Goal: Find specific page/section: Find specific page/section

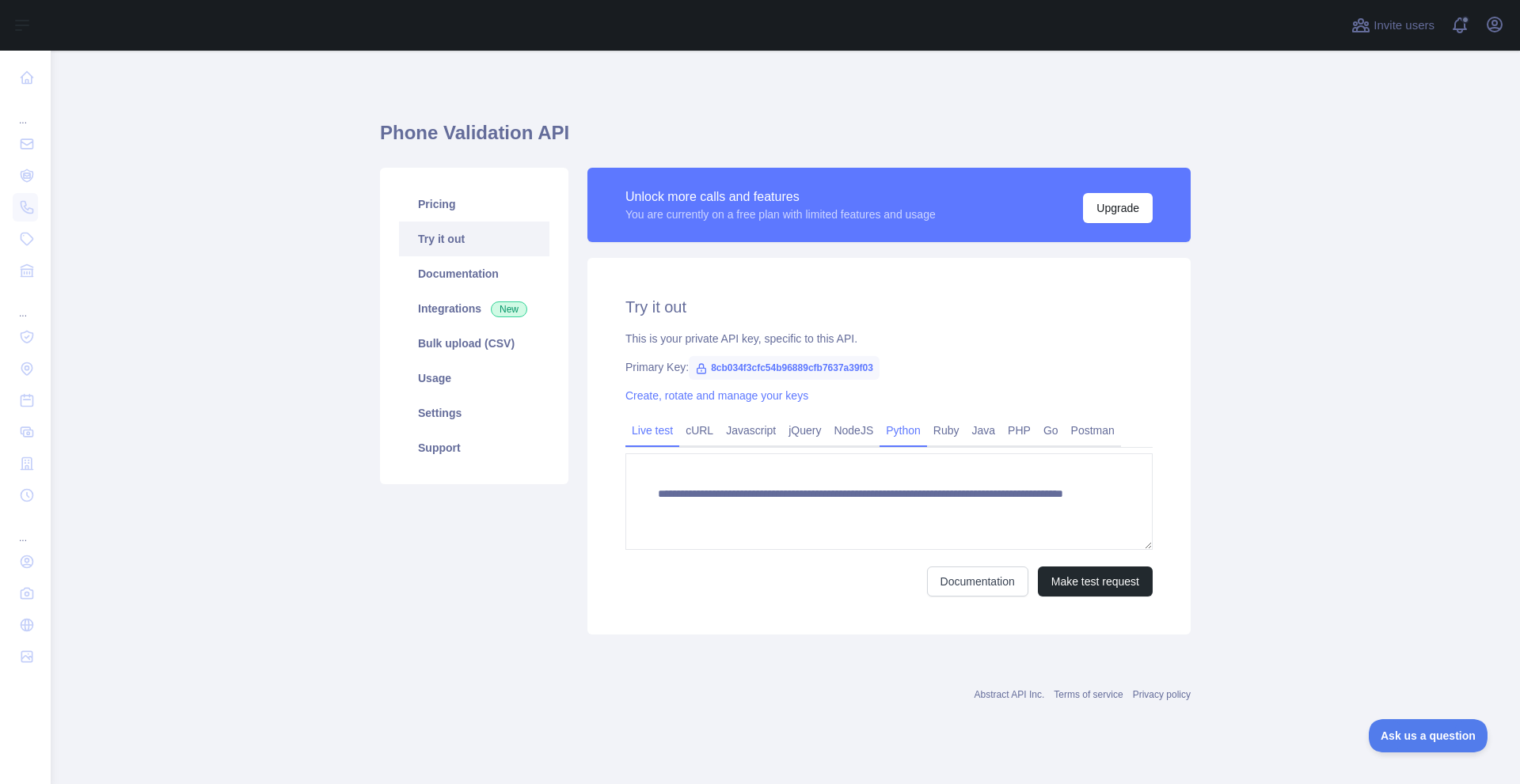
click at [905, 429] on link "Python" at bounding box center [903, 431] width 48 height 26
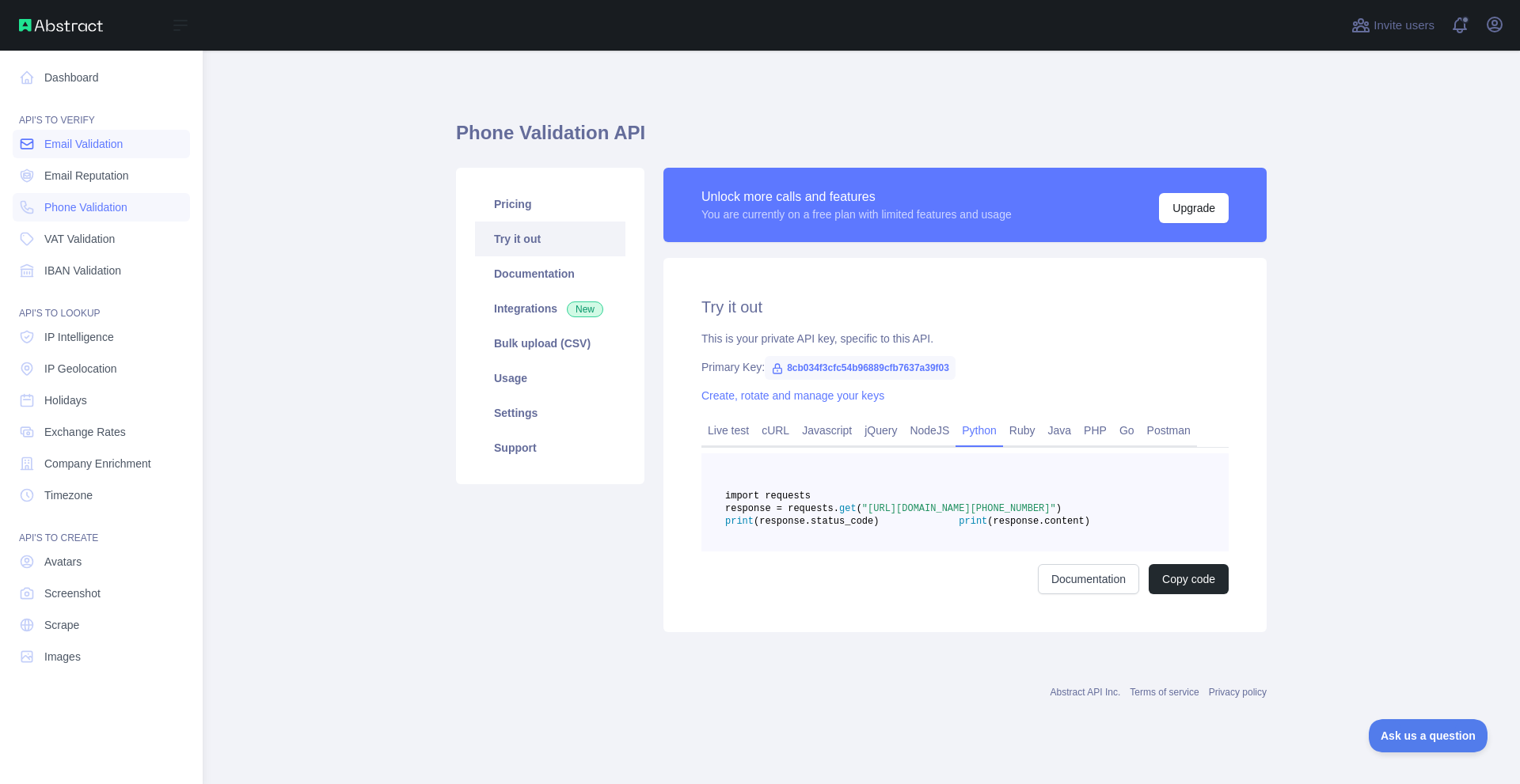
click at [62, 140] on span "Email Validation" at bounding box center [83, 144] width 78 height 16
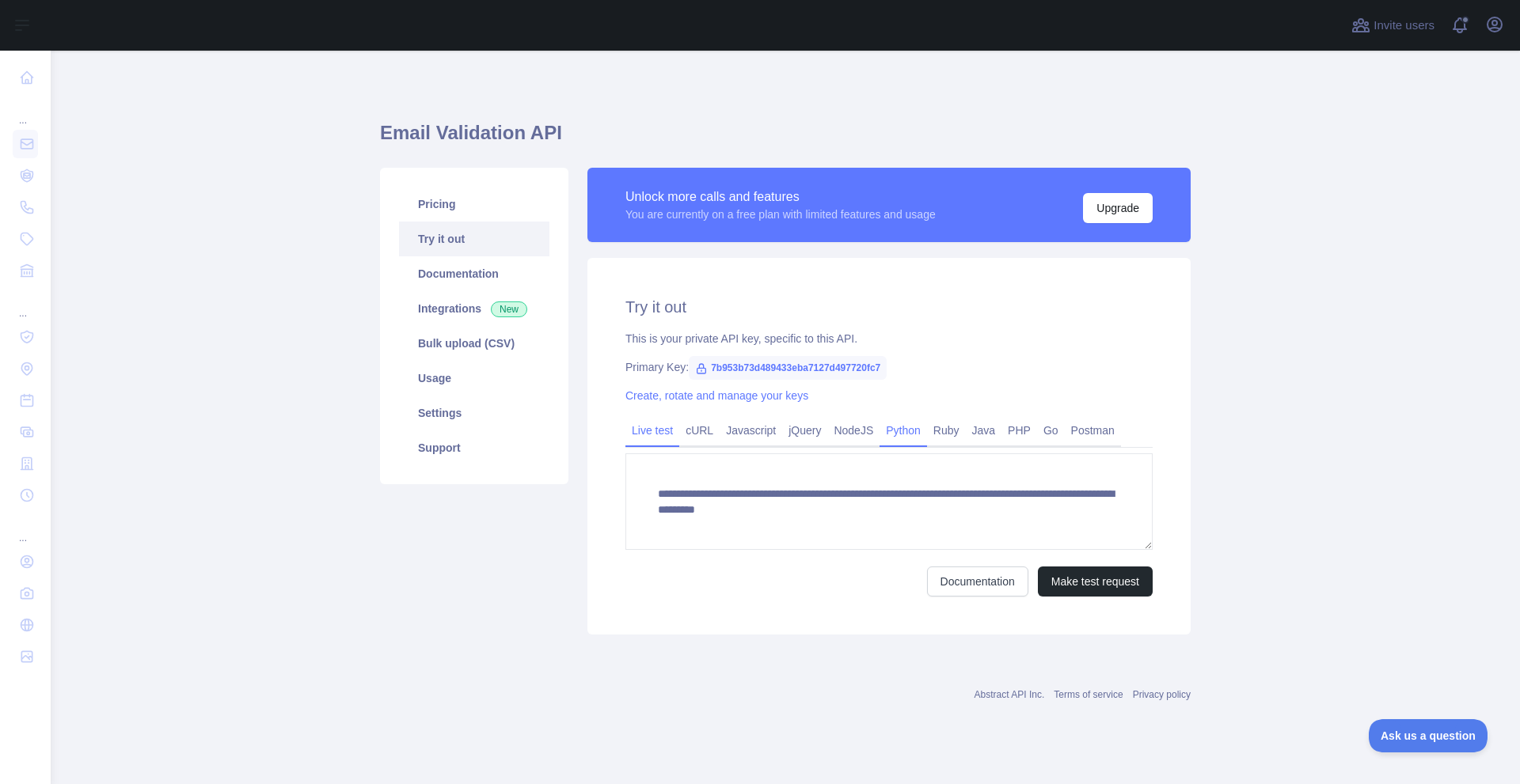
click at [903, 426] on link "Python" at bounding box center [903, 431] width 48 height 26
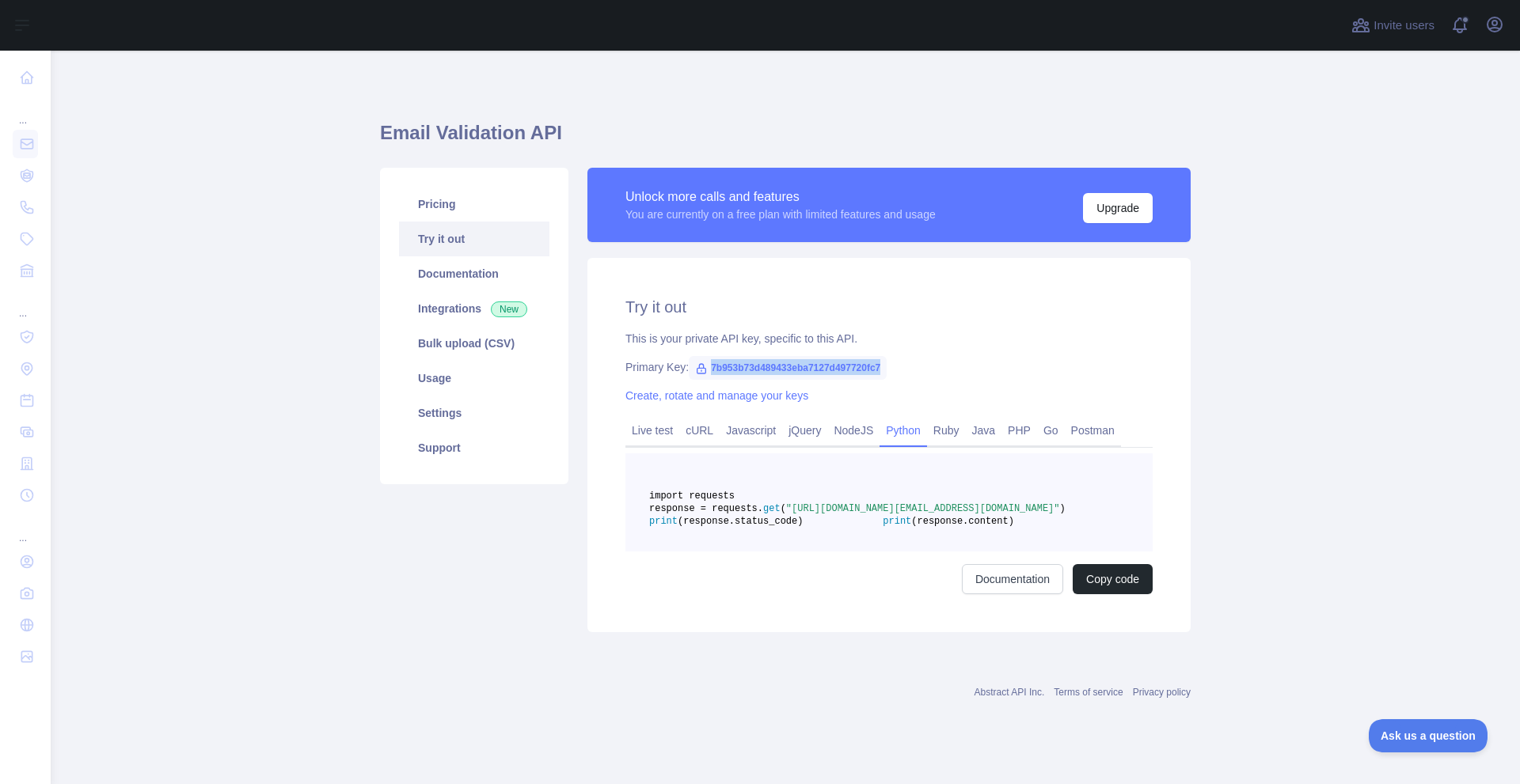
drag, startPoint x: 884, startPoint y: 363, endPoint x: 704, endPoint y: 367, distance: 180.0
click at [704, 367] on div "Primary Key: 7b953b73d489433eba7127d497720fc7" at bounding box center [889, 367] width 527 height 16
copy span "7b953b73d489433eba7127d497720fc7"
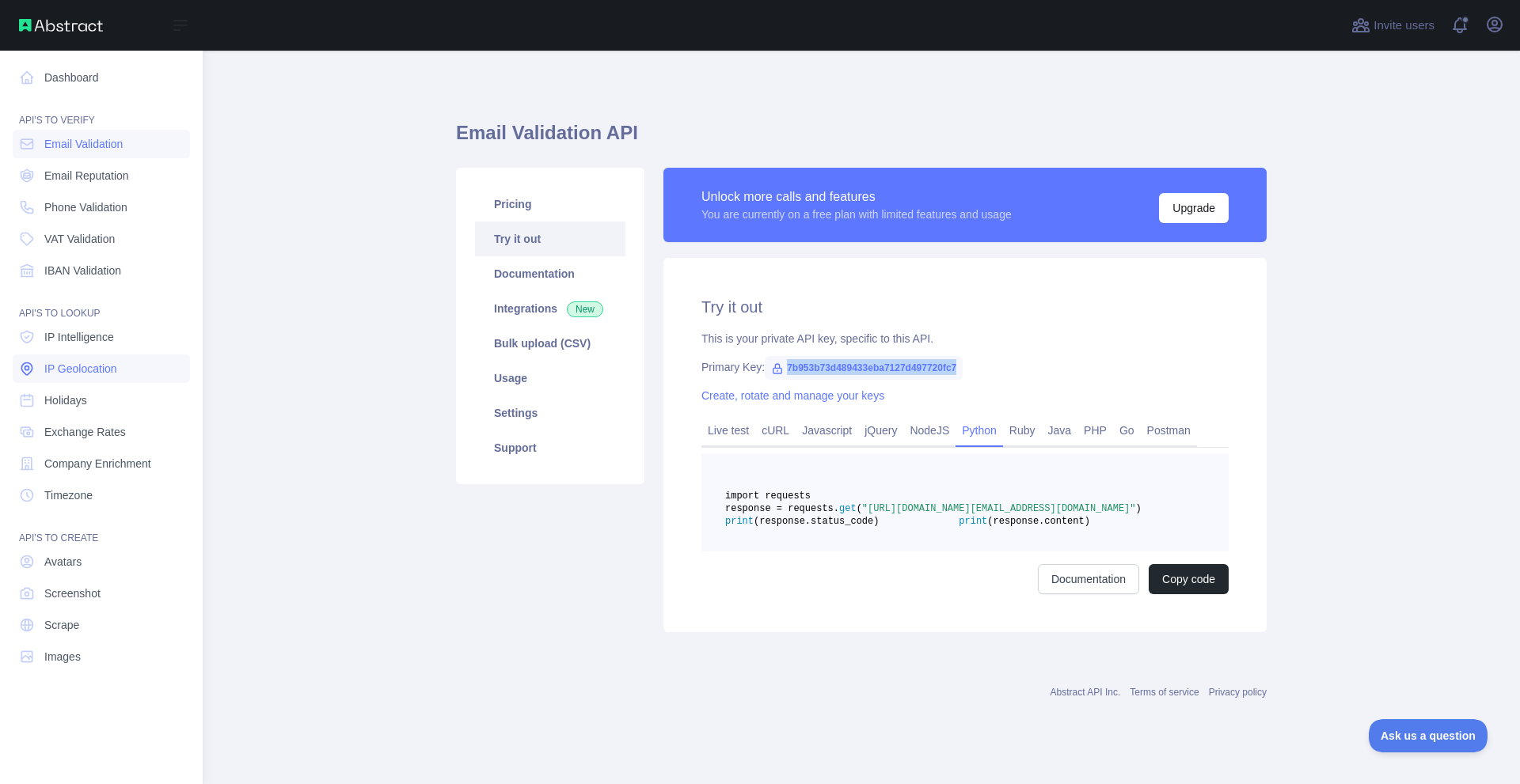
click at [92, 364] on span "IP Geolocation" at bounding box center [81, 369] width 73 height 16
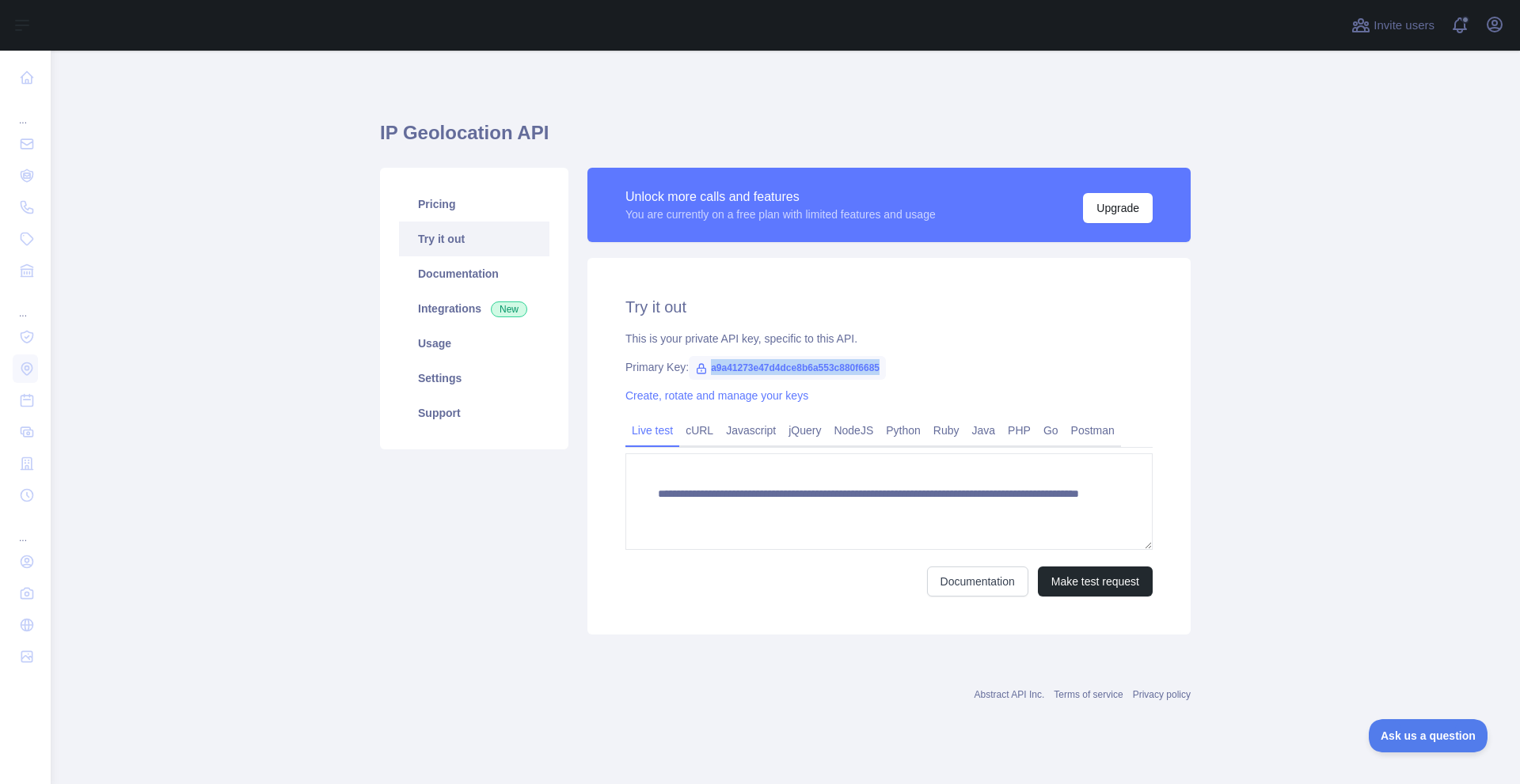
drag, startPoint x: 885, startPoint y: 369, endPoint x: 706, endPoint y: 367, distance: 179.0
click at [706, 367] on div "Primary Key: a9a41273e47d4dce8b6a553c880f6685" at bounding box center [889, 367] width 527 height 16
copy span "a9a41273e47d4dce8b6a553c880f6685"
